Goal: Task Accomplishment & Management: Complete application form

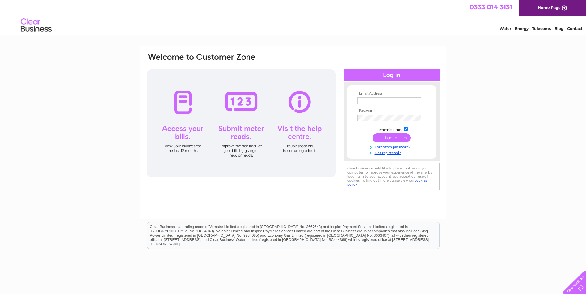
click at [363, 100] on input "text" at bounding box center [389, 101] width 64 height 7
type input "accounts@badhampharmacy.co.uk"
click at [383, 154] on link "Not registered?" at bounding box center [392, 153] width 70 height 6
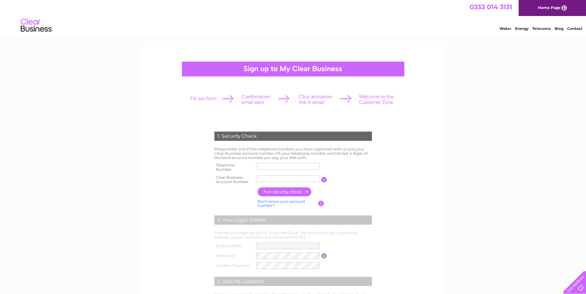
click at [290, 166] on input "text" at bounding box center [288, 166] width 64 height 7
click at [270, 166] on input "text" at bounding box center [288, 166] width 64 height 7
paste input "01242 676 5"
click at [271, 167] on input "01242 676 5" at bounding box center [288, 166] width 64 height 7
type input "01242676569"
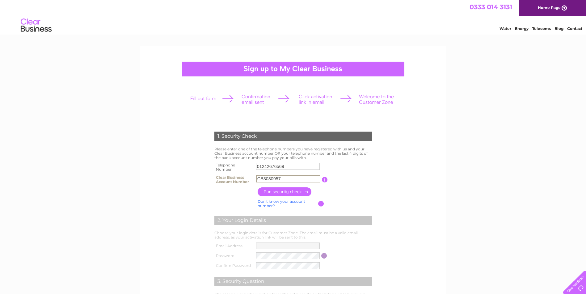
click at [270, 190] on input "button" at bounding box center [284, 192] width 54 height 9
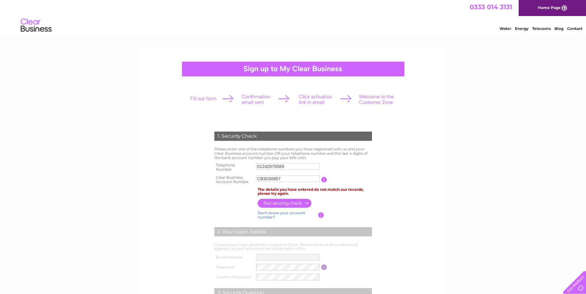
click at [267, 166] on input "01242676569" at bounding box center [288, 166] width 64 height 7
click at [269, 167] on input "01242676569" at bounding box center [288, 166] width 64 height 7
click at [262, 180] on input "CB3030957" at bounding box center [288, 179] width 64 height 7
drag, startPoint x: 264, startPoint y: 178, endPoint x: 269, endPoint y: 178, distance: 4.9
click at [269, 178] on input "CB3030957" at bounding box center [288, 178] width 64 height 7
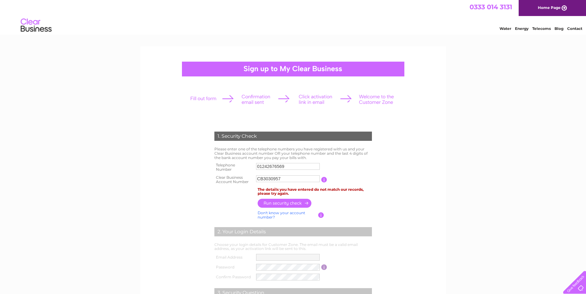
click at [324, 180] on input "button" at bounding box center [324, 180] width 6 height 6
click at [314, 186] on td "The details you have entered do not match our records, please try again." at bounding box center [314, 192] width 117 height 12
click at [282, 179] on input "CB3030957" at bounding box center [288, 179] width 64 height 7
drag, startPoint x: 270, startPoint y: 178, endPoint x: 289, endPoint y: 180, distance: 18.9
click at [289, 180] on input "CB3030957" at bounding box center [288, 178] width 64 height 7
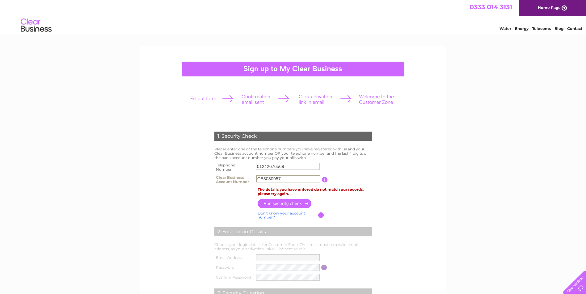
click at [290, 180] on input "CB3030957" at bounding box center [288, 178] width 64 height 7
drag, startPoint x: 264, startPoint y: 177, endPoint x: 253, endPoint y: 181, distance: 11.5
click at [253, 181] on tr "Clear Business Account Number CB3030957 You will find your account number on th…" at bounding box center [293, 180] width 161 height 12
click at [283, 179] on input "3030957" at bounding box center [288, 178] width 64 height 7
type input "30309577"
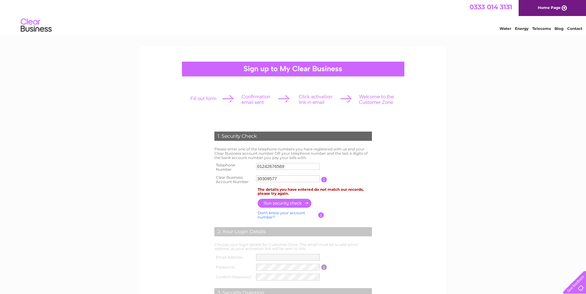
click at [325, 180] on input "button" at bounding box center [324, 180] width 6 height 6
click at [291, 202] on input "button" at bounding box center [284, 203] width 54 height 9
click at [270, 192] on td "No Email Address on file, please contact Customer Services." at bounding box center [314, 192] width 117 height 12
drag, startPoint x: 527, startPoint y: 81, endPoint x: 528, endPoint y: 76, distance: 5.4
click at [527, 81] on div "1. Security Check Please enter one of the telephone numbers you have registered…" at bounding box center [293, 260] width 586 height 428
